Goal: Ask a question

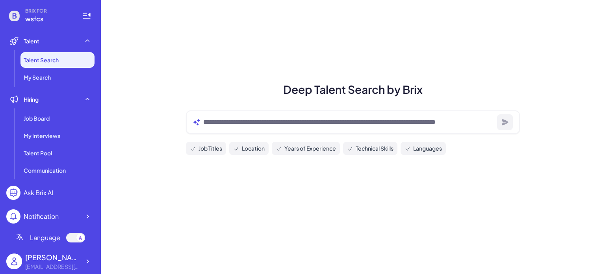
click at [46, 190] on div "Ask Brix AI" at bounding box center [39, 192] width 30 height 9
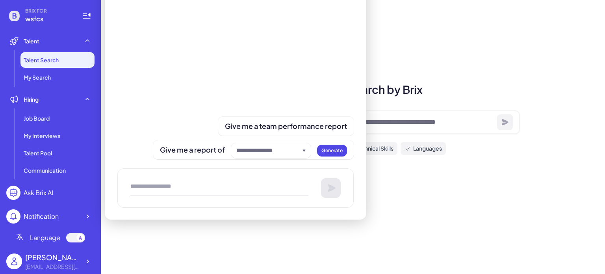
click at [150, 187] on textarea at bounding box center [219, 188] width 178 height 16
type textarea "*"
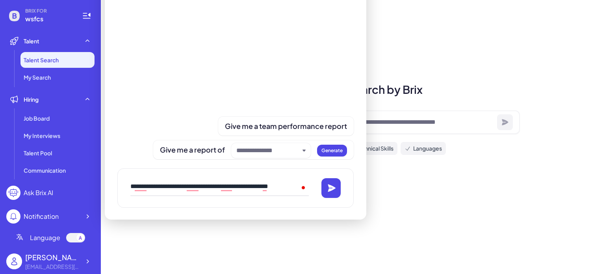
type textarea "**********"
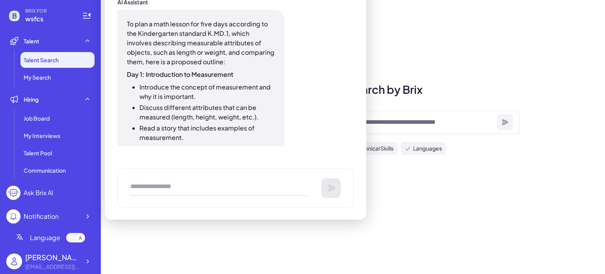
scroll to position [39, 0]
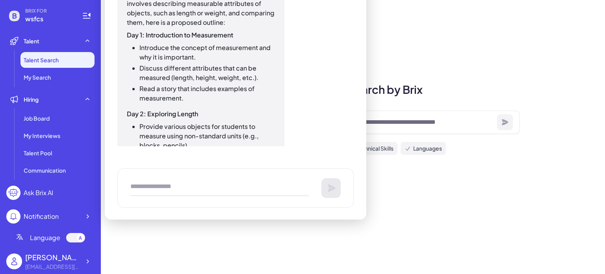
click at [132, 189] on textarea "To enrich screen reader interactions, please activate Accessibility in Grammarl…" at bounding box center [219, 188] width 178 height 16
paste textarea "**********"
type textarea "**********"
click at [332, 190] on icon at bounding box center [331, 187] width 9 height 9
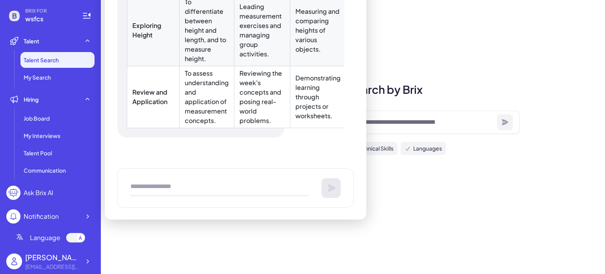
drag, startPoint x: 147, startPoint y: 185, endPoint x: 139, endPoint y: 183, distance: 8.6
click at [139, 183] on textarea "To enrich screen reader interactions, please activate Accessibility in Grammarl…" at bounding box center [219, 188] width 178 height 16
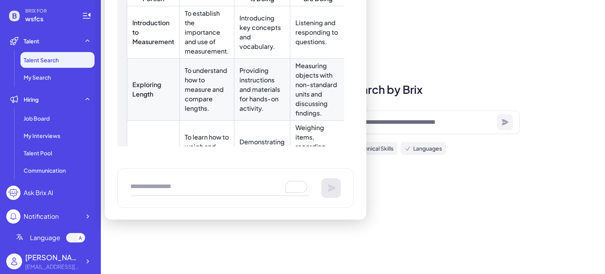
scroll to position [618, 0]
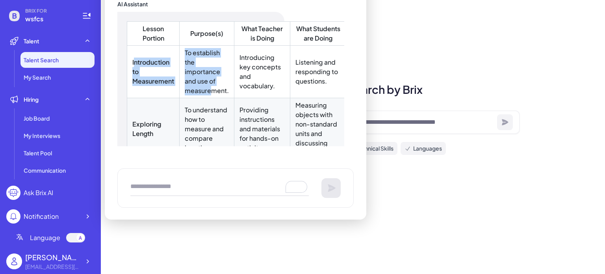
drag, startPoint x: 133, startPoint y: 63, endPoint x: 211, endPoint y: 87, distance: 81.6
click at [211, 87] on tr "Introduction to Measurement To establish the importance and use of measurement.…" at bounding box center [236, 72] width 219 height 52
drag, startPoint x: 209, startPoint y: 83, endPoint x: 186, endPoint y: 70, distance: 25.9
click at [209, 82] on td "To establish the importance and use of measurement." at bounding box center [207, 72] width 55 height 52
click at [134, 61] on strong "Introduction to Measurement" at bounding box center [153, 71] width 42 height 27
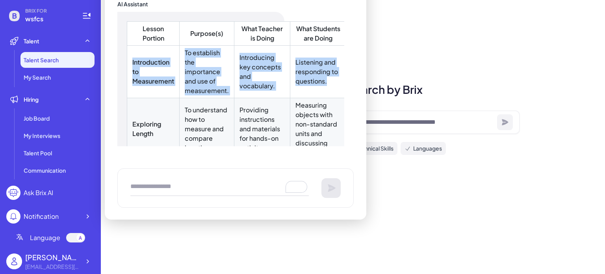
drag, startPoint x: 133, startPoint y: 62, endPoint x: 330, endPoint y: 85, distance: 198.2
click at [330, 85] on tr "Introduction to Measurement To establish the importance and use of measurement.…" at bounding box center [236, 72] width 219 height 52
copy tr "Introduction to Measurement To establish the importance and use of measurement.…"
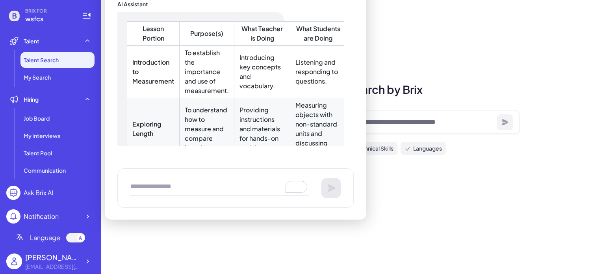
click at [215, 143] on td "To understand how to measure and compare lengths." at bounding box center [207, 129] width 55 height 62
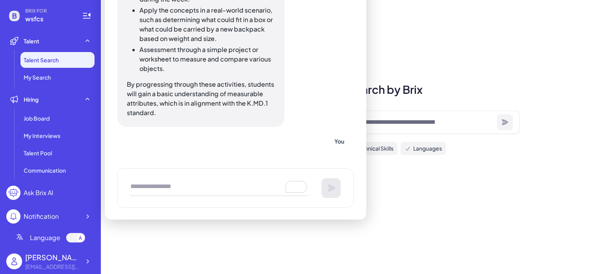
scroll to position [382, 0]
